Goal: Task Accomplishment & Management: Manage account settings

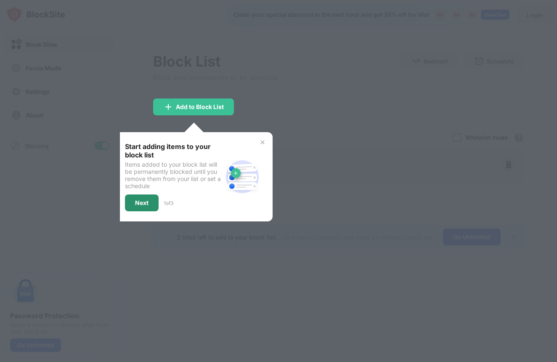
click at [156, 201] on div "Next" at bounding box center [142, 202] width 34 height 17
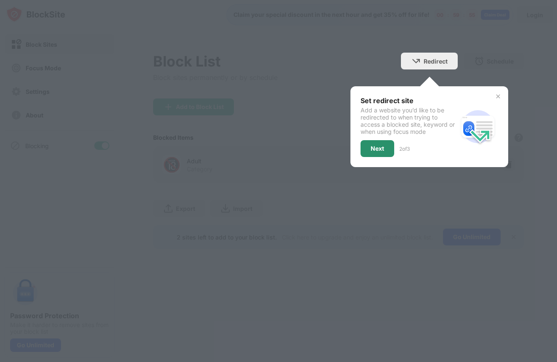
click at [376, 149] on div "Next" at bounding box center [377, 148] width 13 height 7
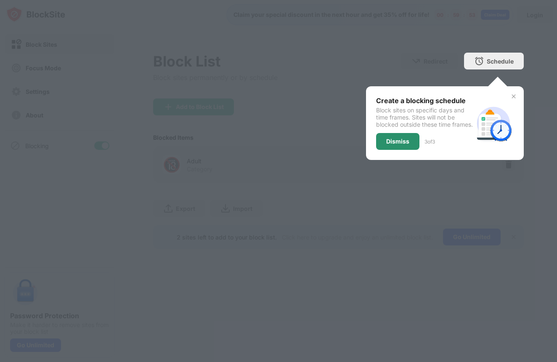
click at [394, 145] on div "Dismiss" at bounding box center [397, 141] width 23 height 7
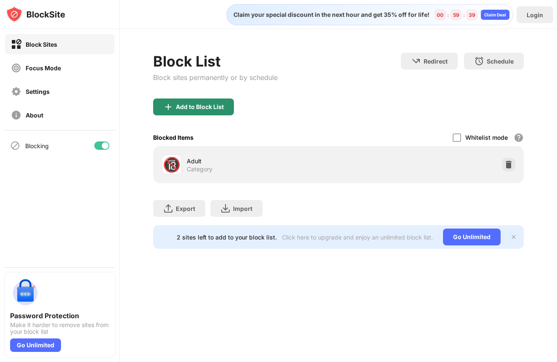
click at [198, 109] on div "Add to Block List" at bounding box center [200, 107] width 48 height 7
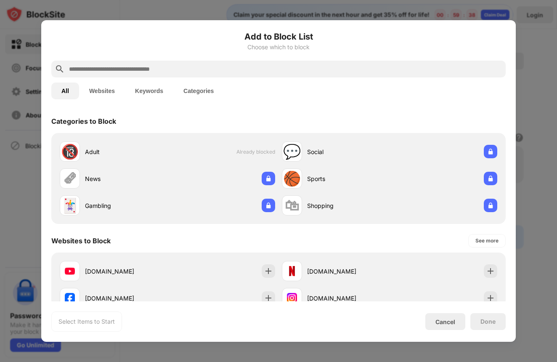
click at [155, 91] on button "Keywords" at bounding box center [149, 90] width 48 height 17
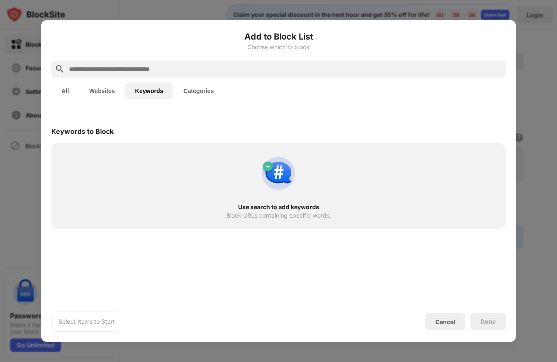
click at [282, 224] on div "Use search to add keywords Block URLs containing specific words." at bounding box center [278, 186] width 444 height 76
click at [265, 210] on div "Use search to add keywords" at bounding box center [278, 207] width 424 height 7
click at [153, 67] on input "text" at bounding box center [285, 69] width 434 height 10
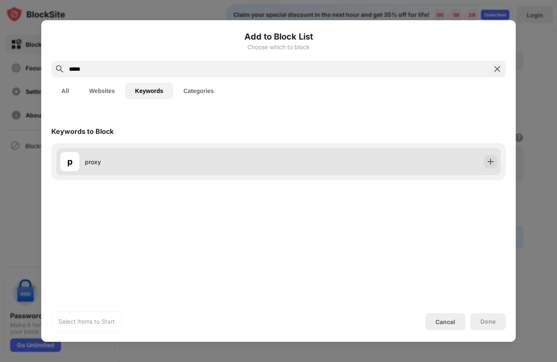
type input "*****"
click at [196, 164] on div "proxy" at bounding box center [182, 161] width 194 height 9
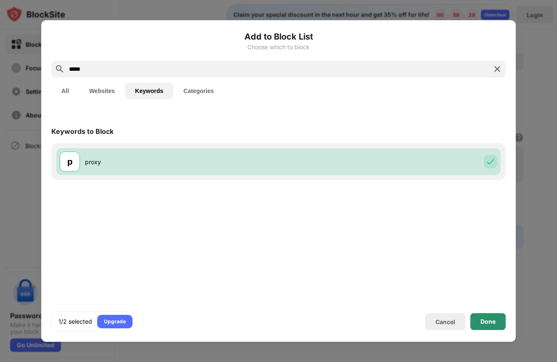
click at [487, 319] on div "Done" at bounding box center [488, 321] width 15 height 7
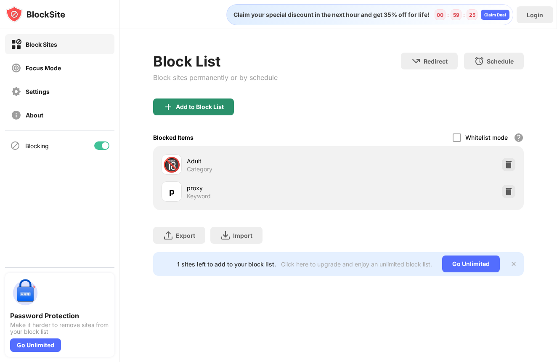
click at [210, 112] on div "Add to Block List" at bounding box center [193, 106] width 81 height 17
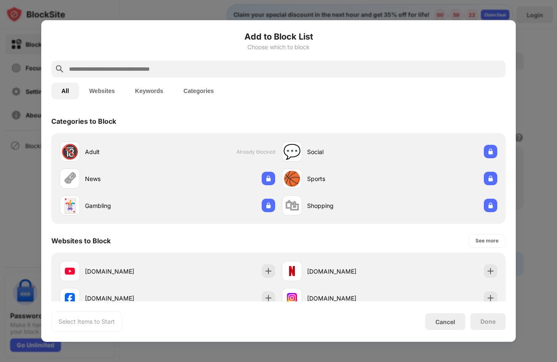
click at [163, 91] on button "Keywords" at bounding box center [149, 90] width 48 height 17
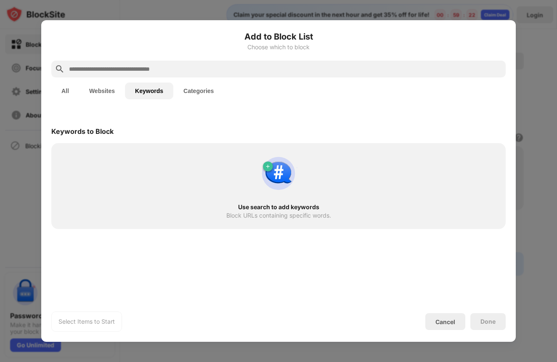
click at [114, 90] on button "Websites" at bounding box center [102, 90] width 46 height 17
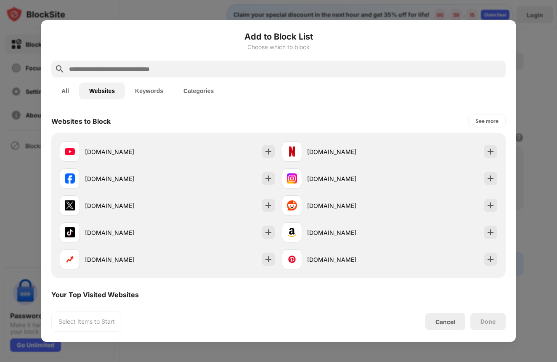
click at [228, 69] on input "text" at bounding box center [285, 69] width 434 height 10
click at [455, 320] on div "Cancel" at bounding box center [446, 321] width 20 height 7
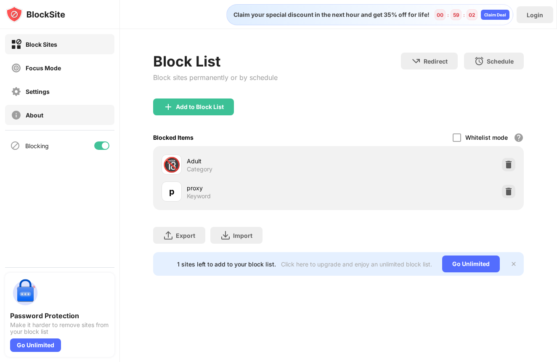
click at [56, 118] on div "About" at bounding box center [59, 115] width 109 height 20
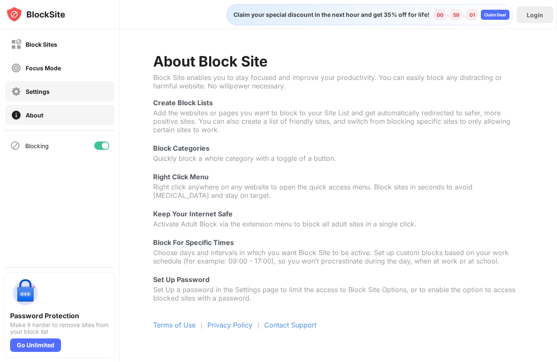
click at [52, 99] on div "Settings" at bounding box center [59, 91] width 109 height 20
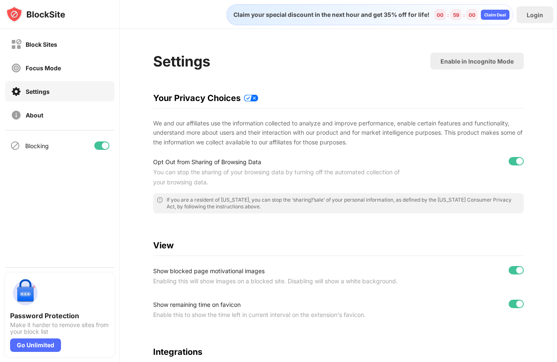
click at [54, 77] on div "Focus Mode" at bounding box center [59, 68] width 109 height 20
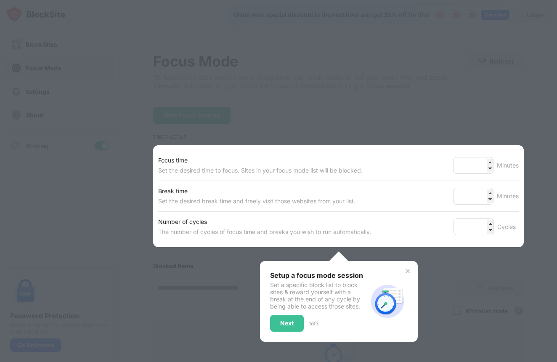
click at [191, 273] on div at bounding box center [278, 181] width 557 height 362
click at [404, 269] on img at bounding box center [407, 271] width 7 height 7
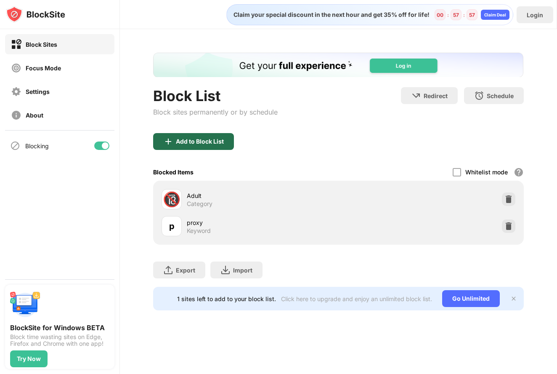
click at [180, 137] on div "Add to Block List" at bounding box center [193, 141] width 81 height 17
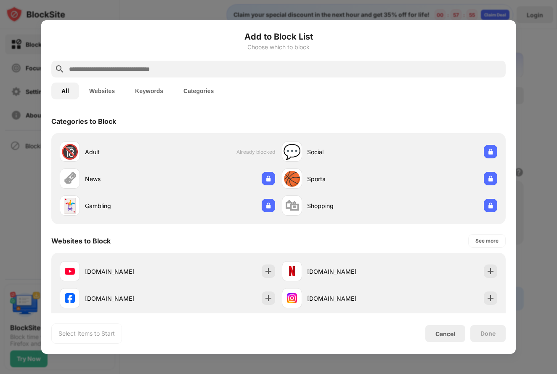
click at [155, 96] on button "Keywords" at bounding box center [149, 90] width 48 height 17
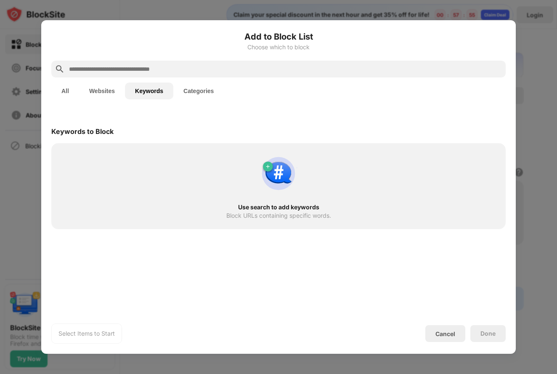
click at [107, 94] on button "Websites" at bounding box center [102, 90] width 46 height 17
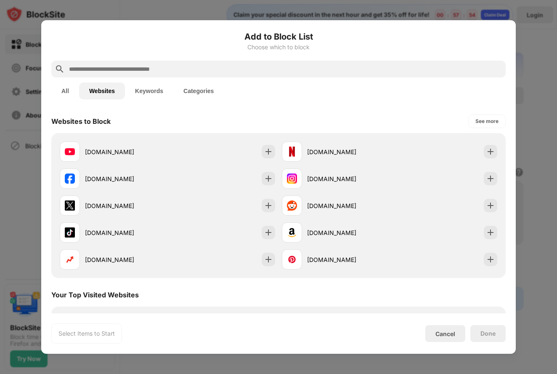
click at [137, 90] on button "Keywords" at bounding box center [149, 90] width 48 height 17
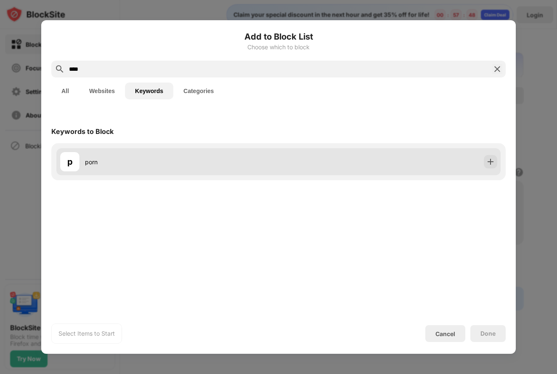
type input "****"
click at [410, 172] on div "p porn" at bounding box center [278, 161] width 444 height 27
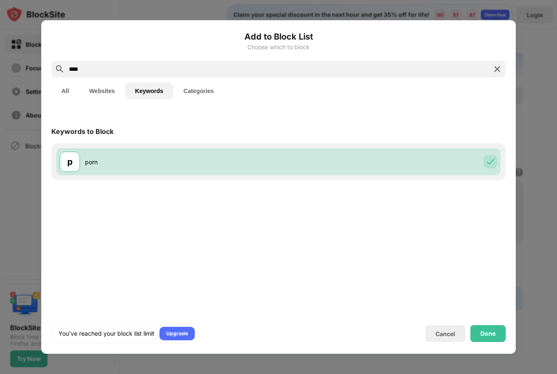
click at [481, 337] on div "Done" at bounding box center [488, 333] width 35 height 17
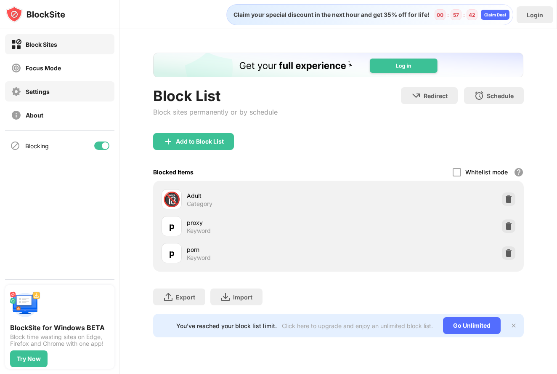
click at [50, 97] on div "Settings" at bounding box center [59, 91] width 109 height 20
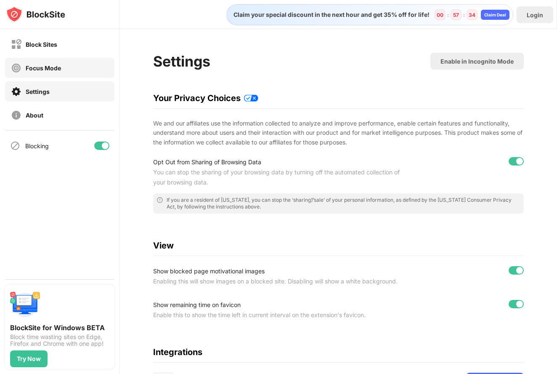
click at [64, 64] on div "Focus Mode" at bounding box center [59, 68] width 109 height 20
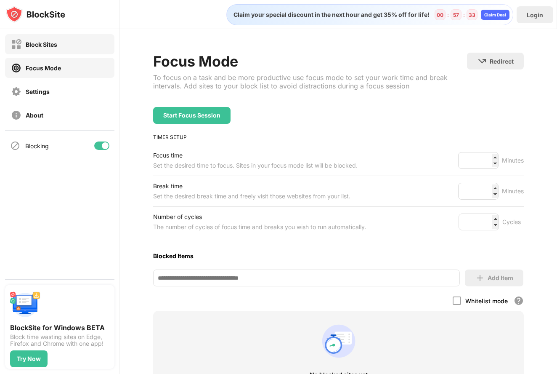
click at [62, 46] on div "Block Sites" at bounding box center [59, 44] width 109 height 20
